Goal: Find contact information: Find contact information

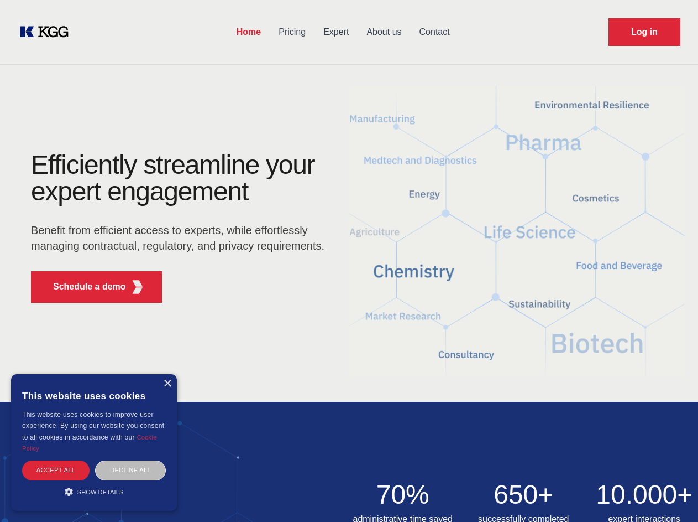
click at [349, 260] on div "Efficiently streamline your expert engagement Benefit from efficient access to …" at bounding box center [181, 232] width 336 height 160
click at [83, 286] on p "Schedule a demo" at bounding box center [89, 286] width 73 height 13
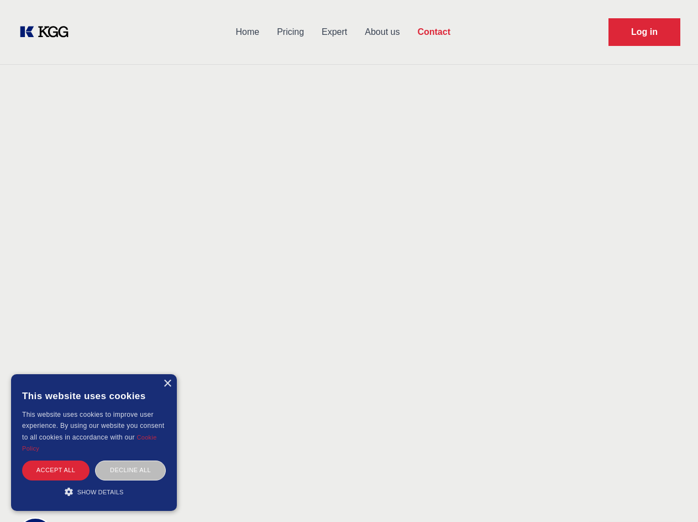
click at [167, 383] on div "× This website uses cookies This website uses cookies to improve user experienc…" at bounding box center [94, 442] width 166 height 137
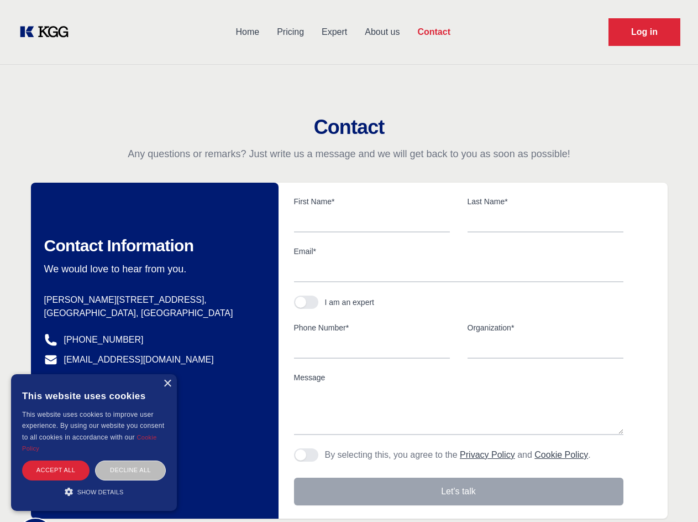
click at [56, 470] on div "Accept all" at bounding box center [55, 469] width 67 height 19
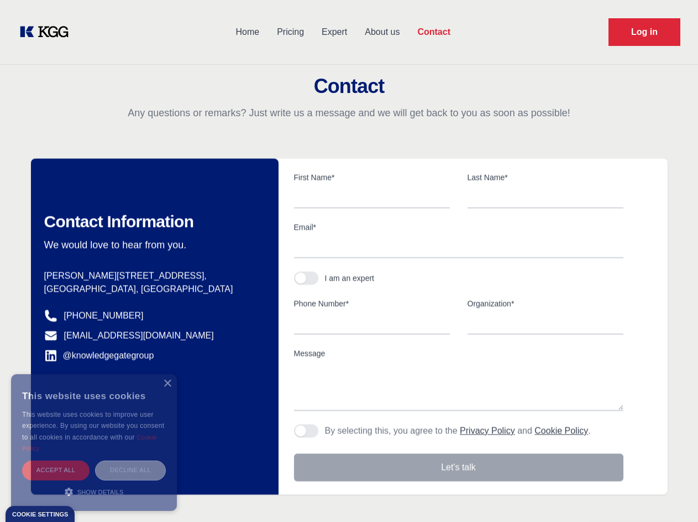
click at [131, 470] on div "Decline all" at bounding box center [130, 469] width 71 height 19
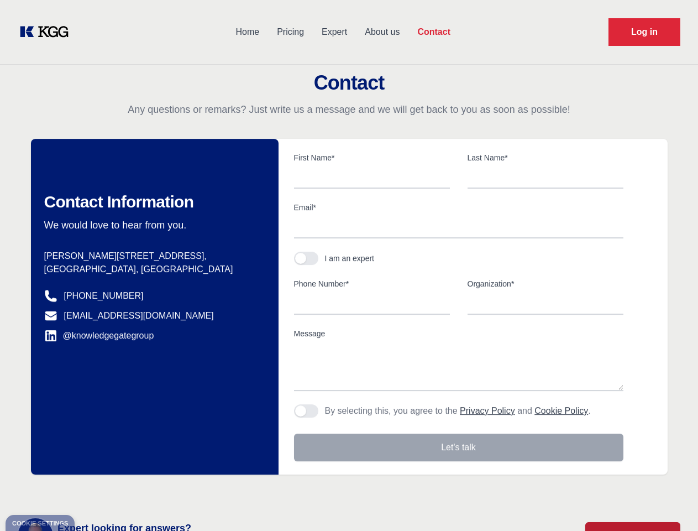
click at [94, 491] on main "Contact Any questions or remarks? Just write us a message and we will get back …" at bounding box center [349, 288] width 698 height 576
